Goal: Answer question/provide support

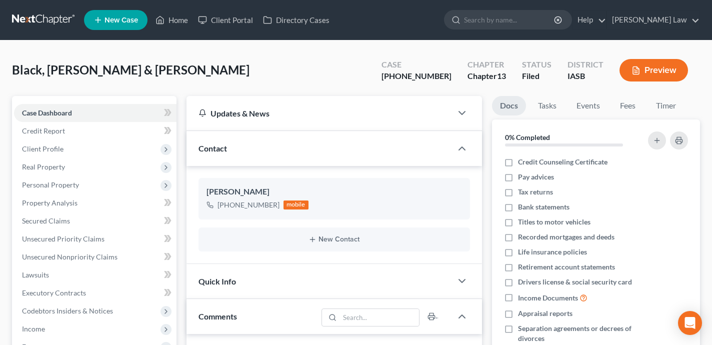
select select "0"
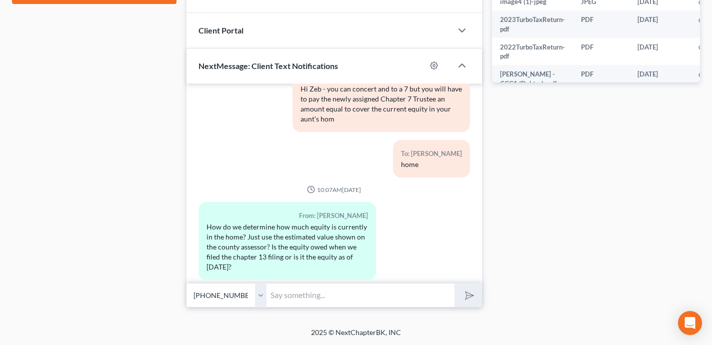
scroll to position [10572, 0]
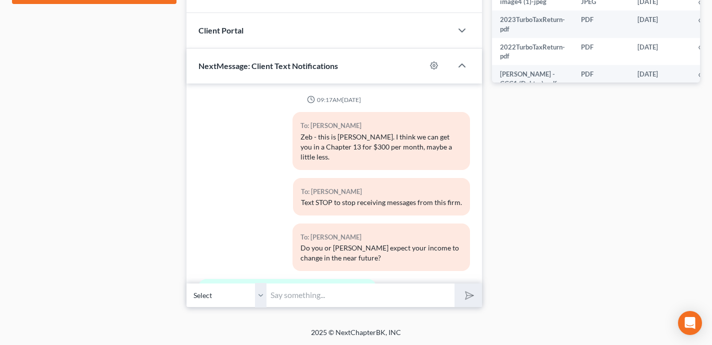
scroll to position [10664, 0]
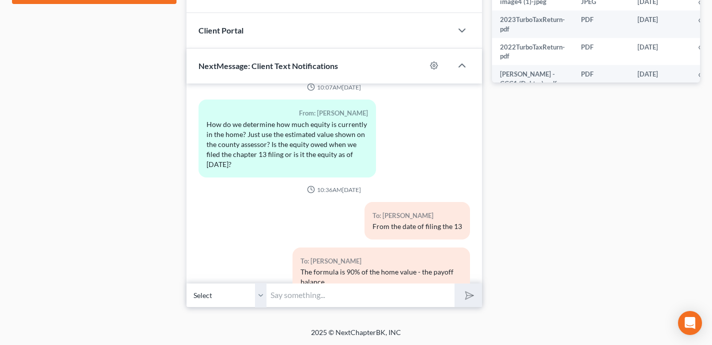
click at [314, 301] on input "text" at bounding box center [361, 295] width 188 height 25
type input "No that is not how you'd want to go about it."
click at [455, 284] on button "submit" at bounding box center [469, 296] width 28 height 24
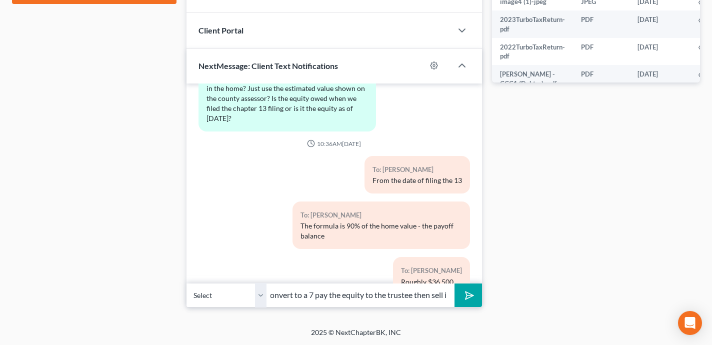
scroll to position [0, 60]
click at [455, 284] on button "submit" at bounding box center [469, 296] width 28 height 24
type input "You'd want to convert to a 7 pay the equity to the trustee then sell it Ot"
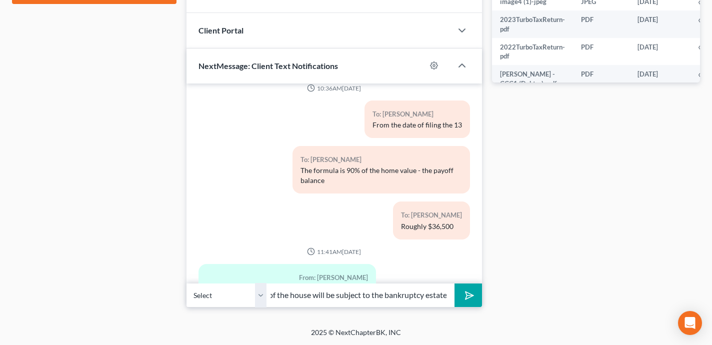
scroll to position [0, 146]
type input "Otherwise whatever equity you pull out of the house will be subject to the bank…"
click at [455, 284] on button "submit" at bounding box center [469, 296] width 28 height 24
